Goal: Find specific page/section: Find specific page/section

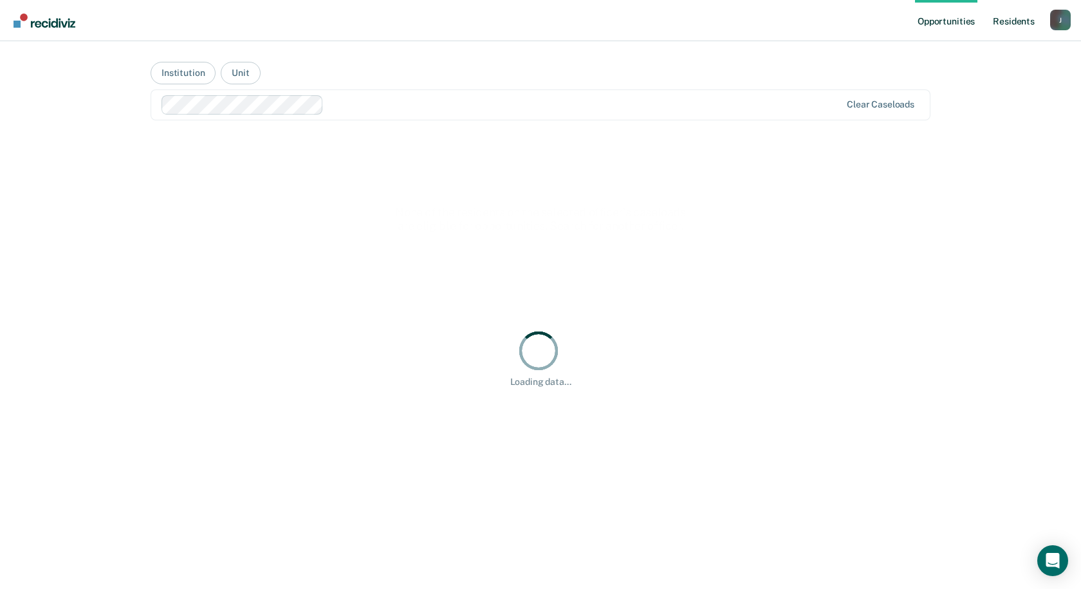
click at [539, 19] on link "Resident s" at bounding box center [1013, 20] width 47 height 41
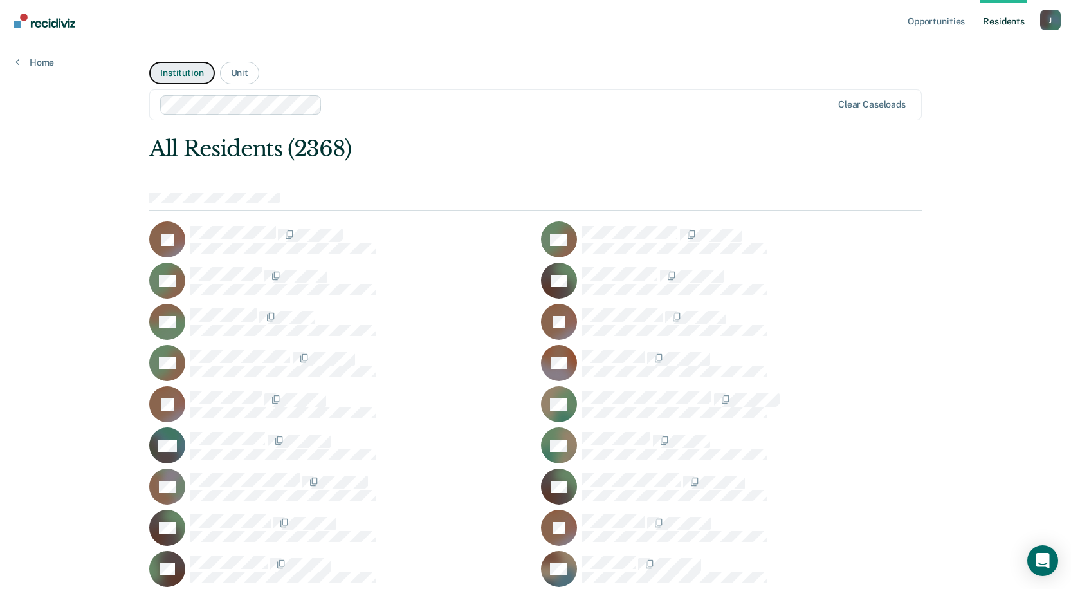
click at [183, 75] on button "Institution" at bounding box center [181, 73] width 65 height 23
click at [244, 77] on button "Unit" at bounding box center [239, 73] width 39 height 23
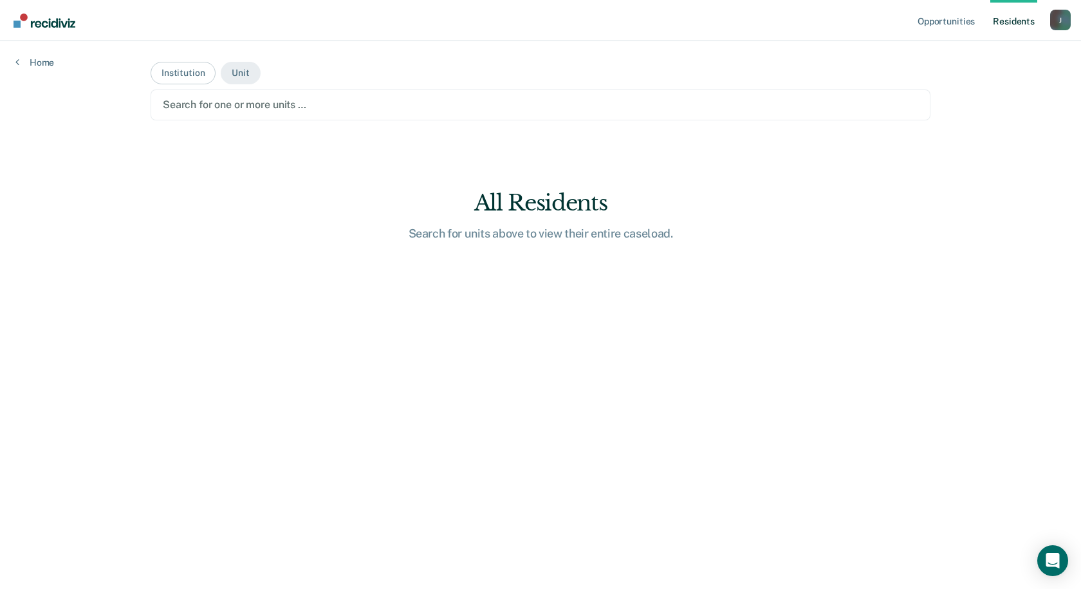
click at [539, 23] on link "Resident s" at bounding box center [1013, 20] width 47 height 41
click at [539, 21] on div "J" at bounding box center [1060, 20] width 21 height 21
click at [539, 152] on div "Opportunities Resident s [PERSON_NAME][EMAIL_ADDRESS][PERSON_NAME][DOMAIN_NAME]…" at bounding box center [540, 294] width 1081 height 589
click at [179, 76] on button "Institution" at bounding box center [183, 73] width 65 height 23
